Goal: Find specific page/section: Find specific page/section

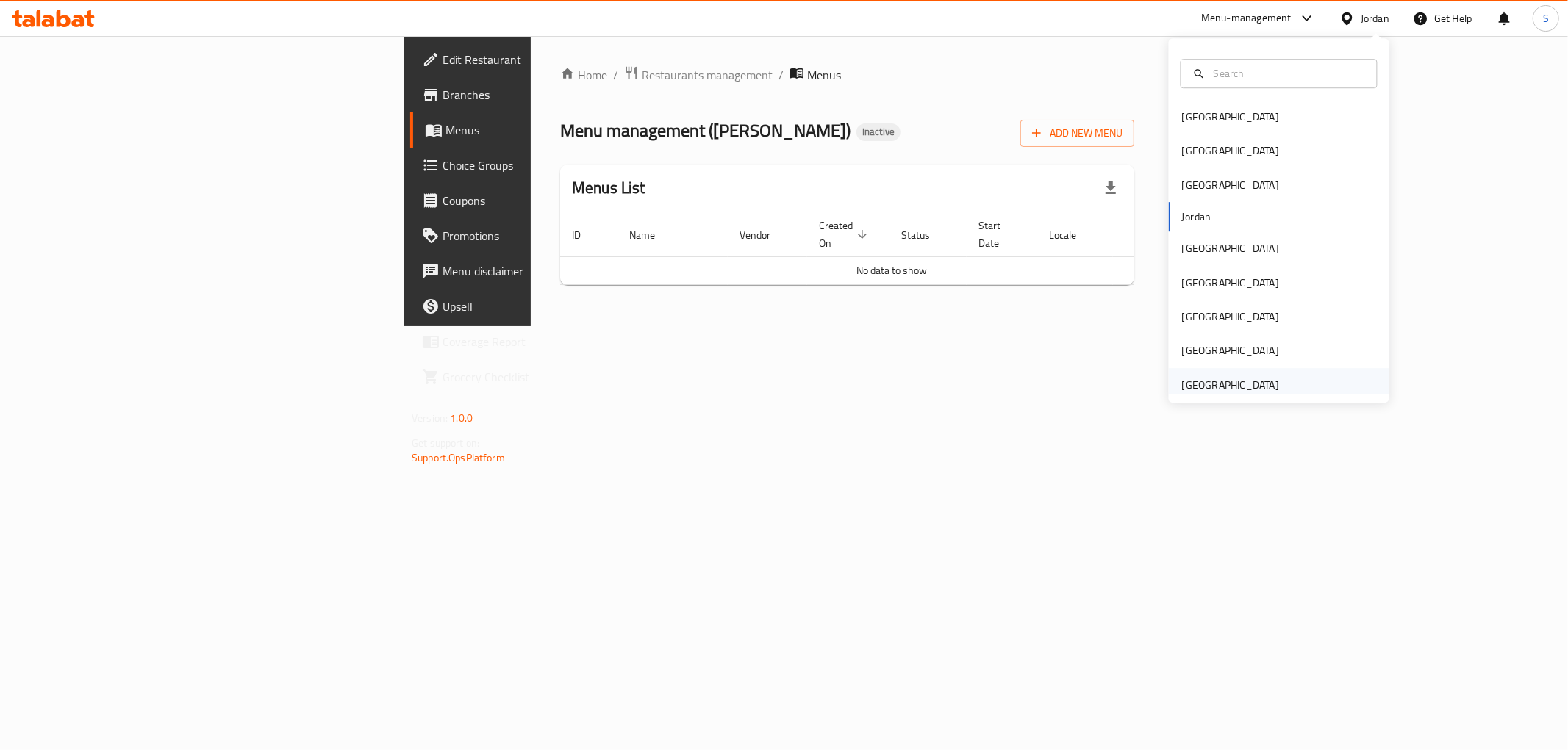
click at [1194, 383] on div "[GEOGRAPHIC_DATA]" at bounding box center [1230, 385] width 97 height 16
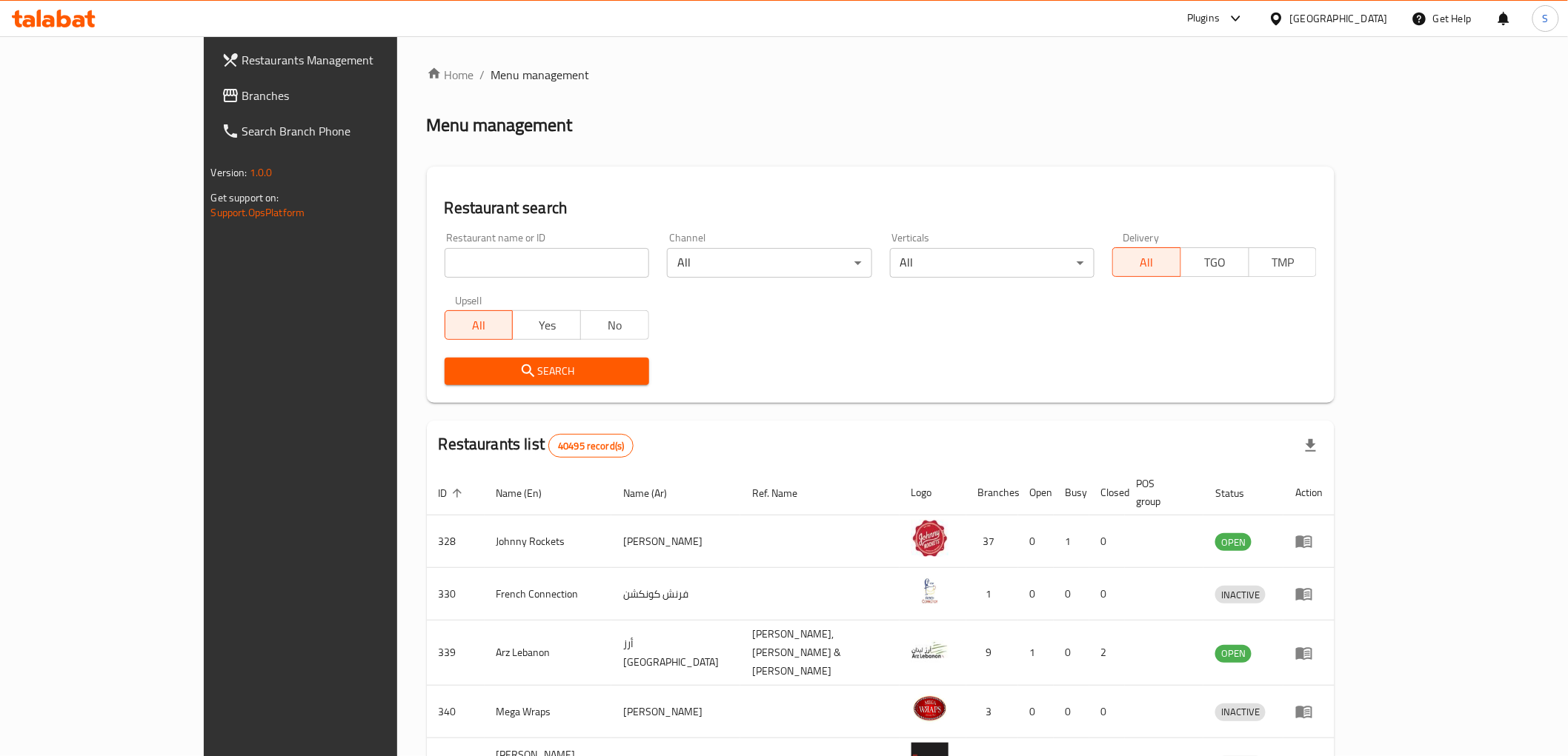
click at [242, 91] on span "Branches" at bounding box center [348, 96] width 212 height 18
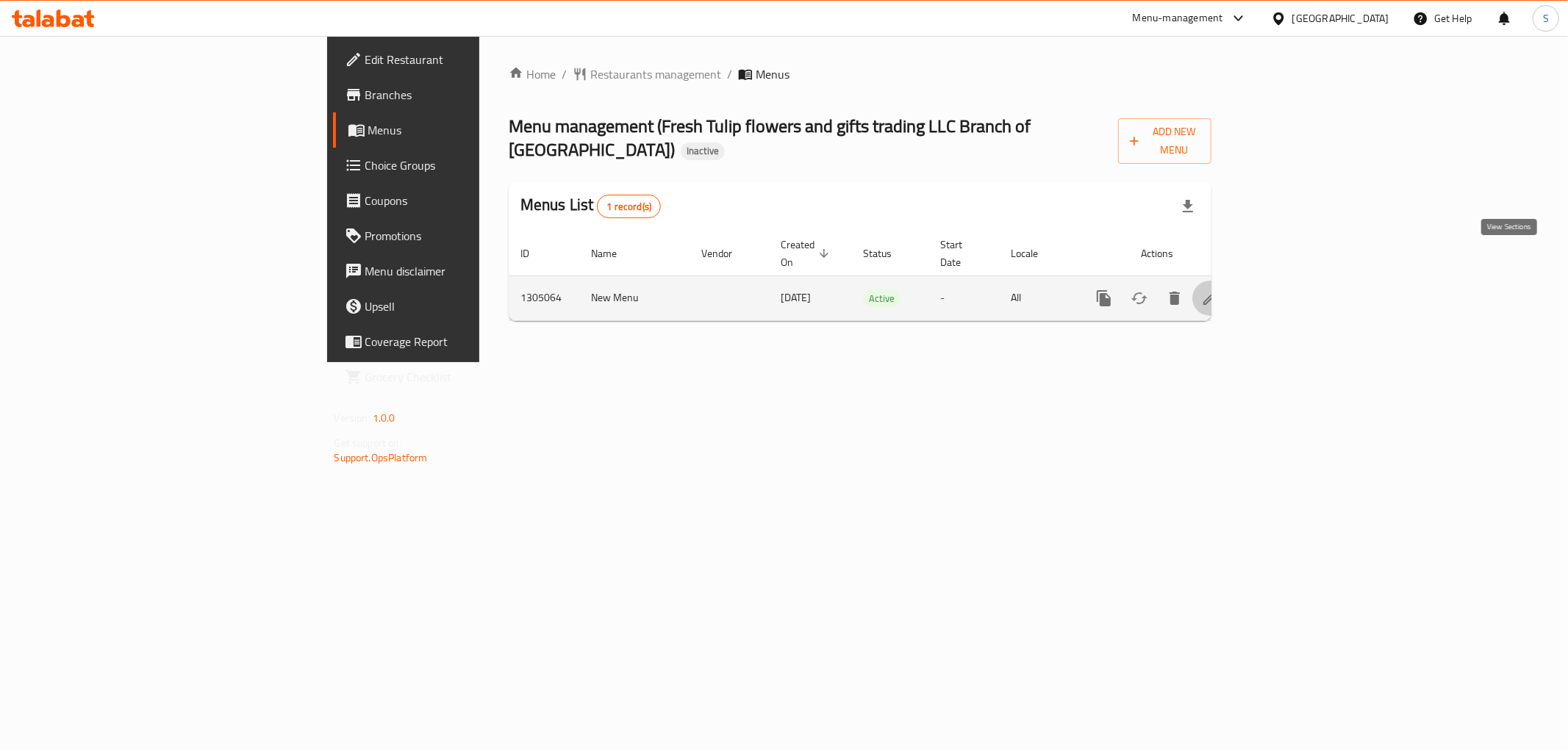
click at [1217, 292] on icon "enhanced table" at bounding box center [1209, 298] width 13 height 13
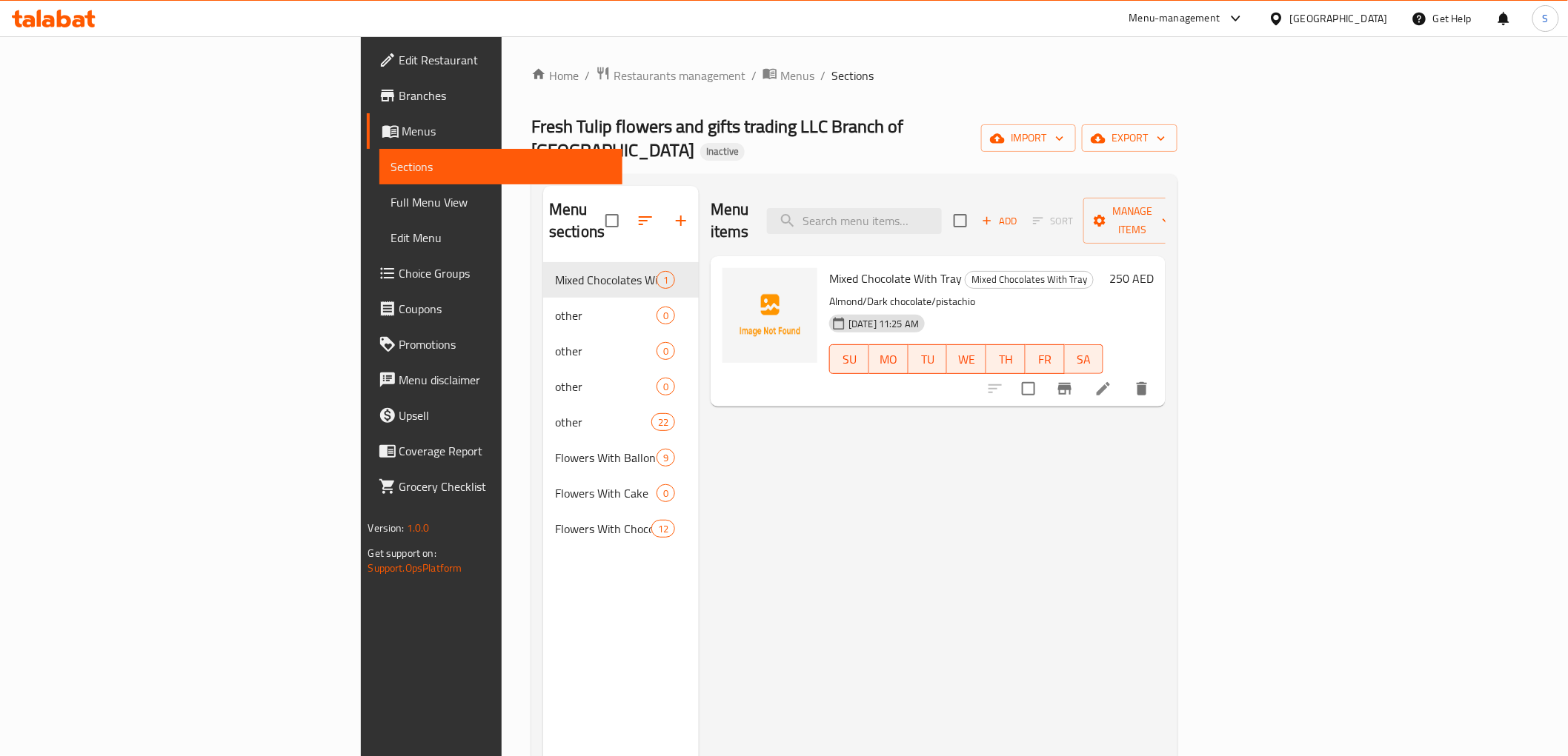
click at [380, 211] on link "Full Menu View" at bounding box center [501, 203] width 243 height 36
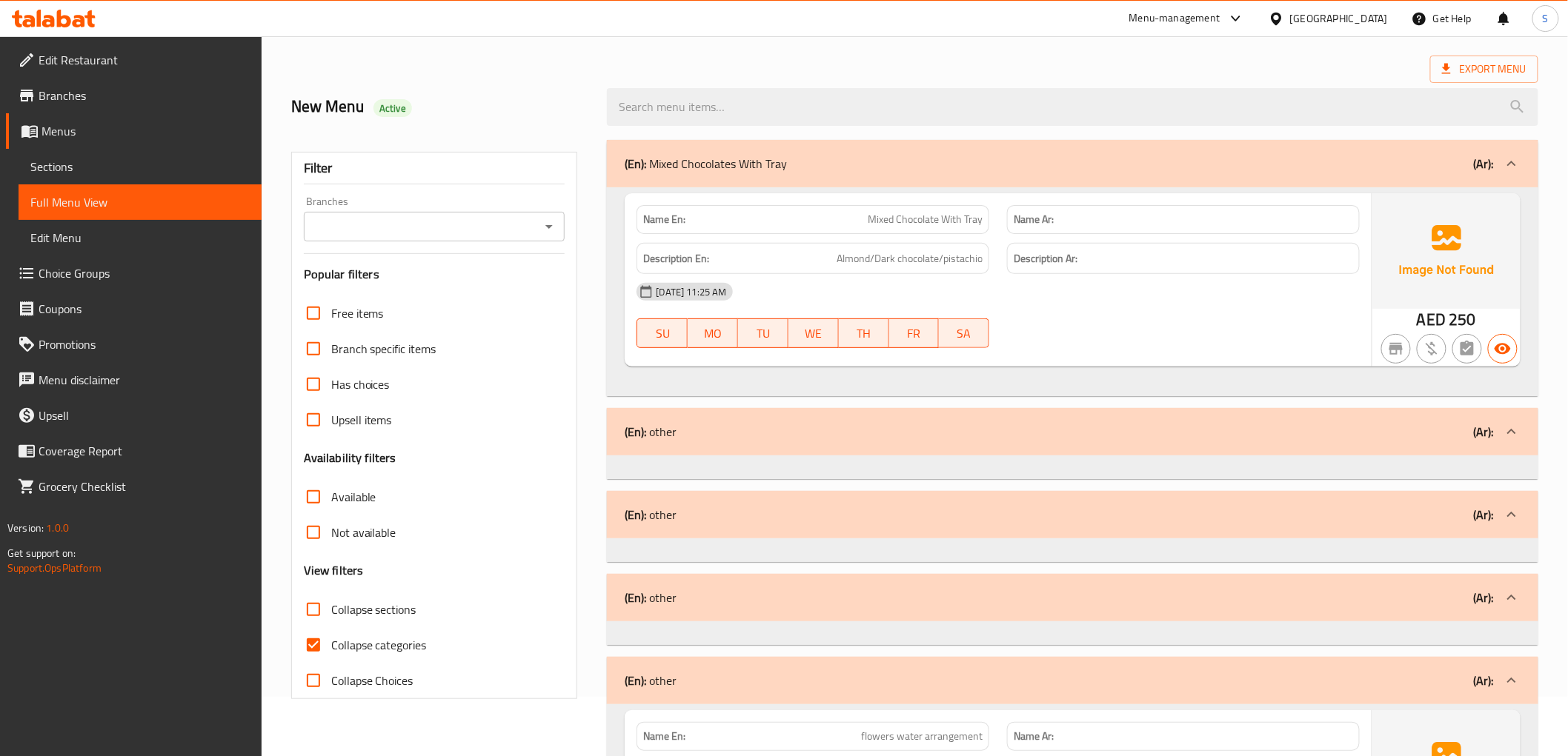
scroll to position [247, 0]
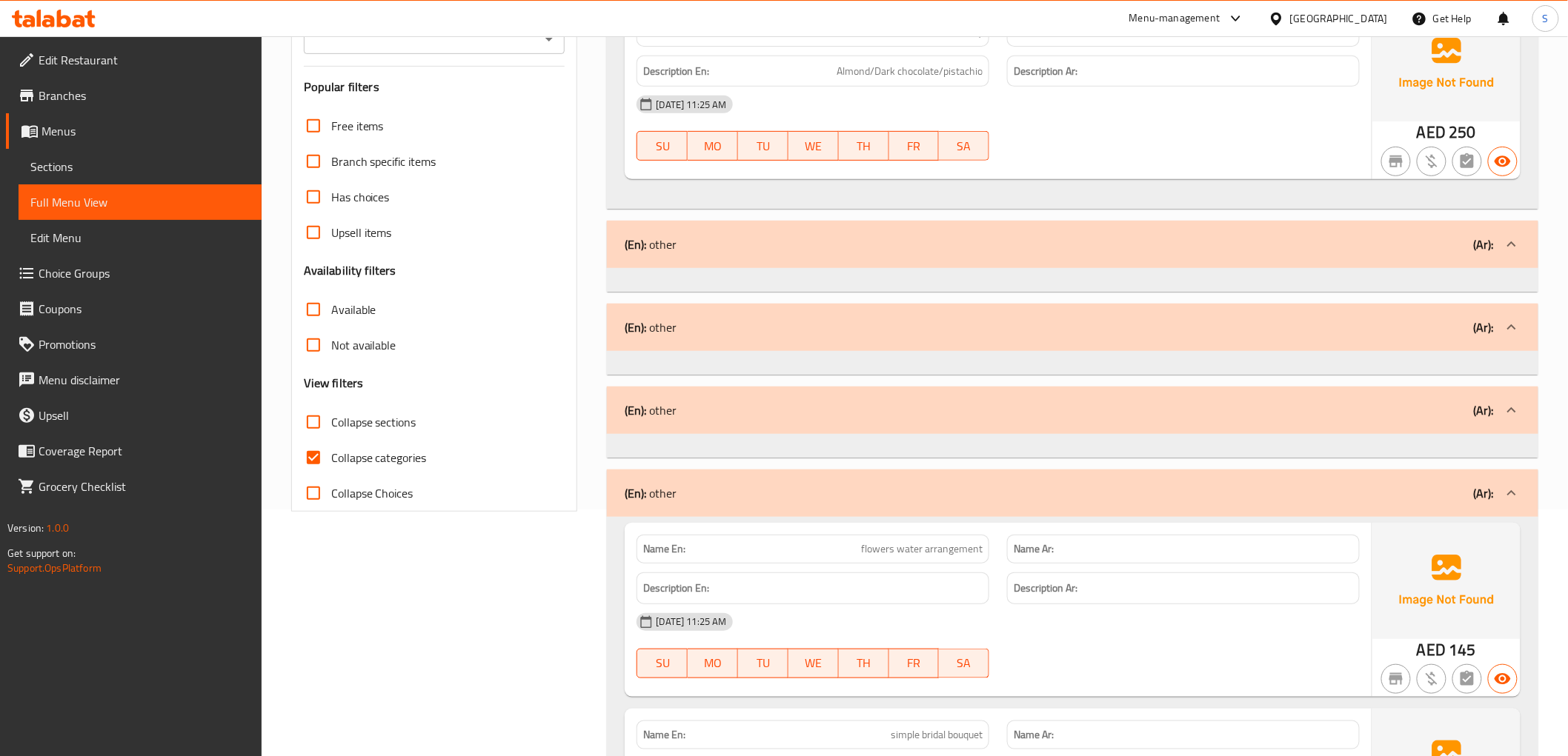
click at [341, 462] on span "Collapse categories" at bounding box center [379, 458] width 96 height 18
click at [331, 462] on input "Collapse categories" at bounding box center [313, 458] width 36 height 36
checkbox input "false"
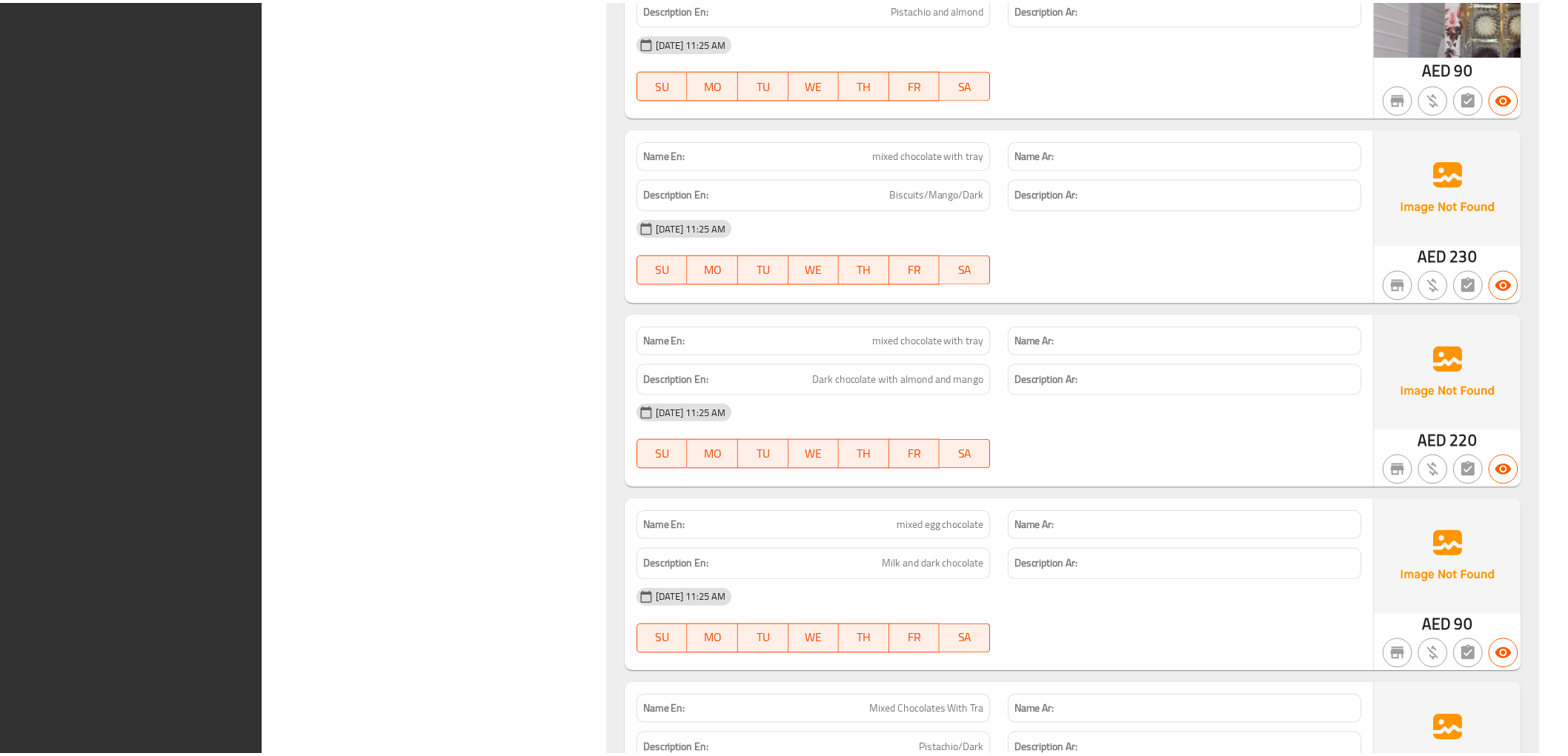
scroll to position [8350, 0]
